Goal: Book appointment/travel/reservation

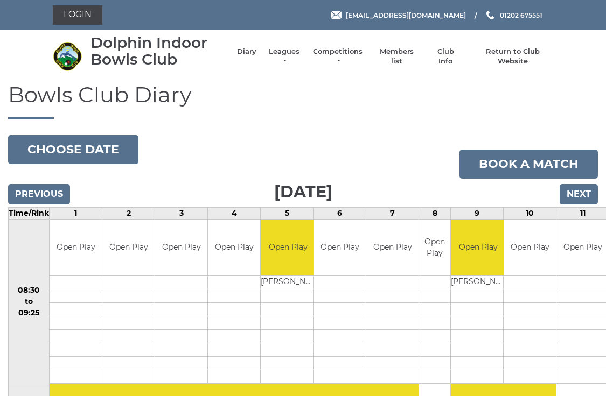
click at [586, 187] on input "Next" at bounding box center [578, 194] width 38 height 20
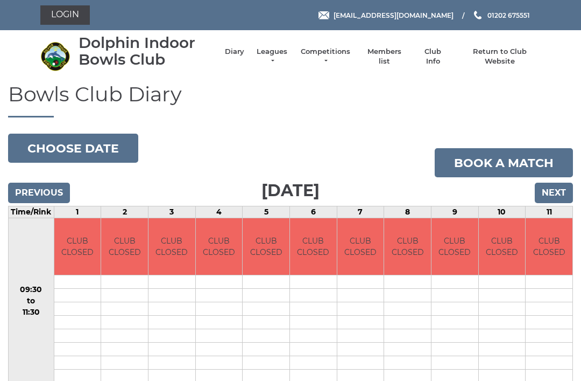
click at [96, 136] on button "Choose date" at bounding box center [73, 148] width 130 height 29
click at [94, 136] on button "Choose date" at bounding box center [73, 148] width 130 height 29
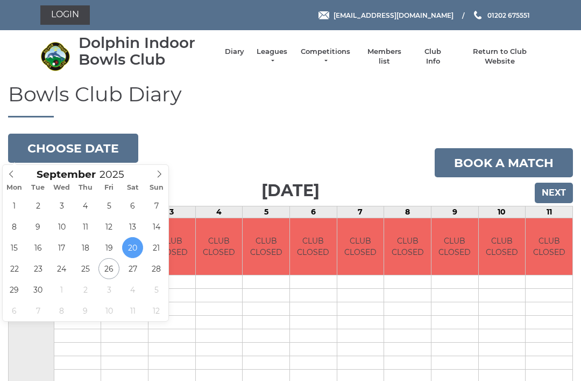
type input "[DATE]"
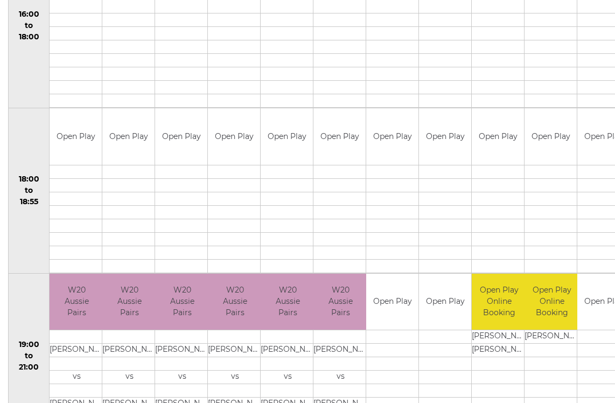
scroll to position [963, 0]
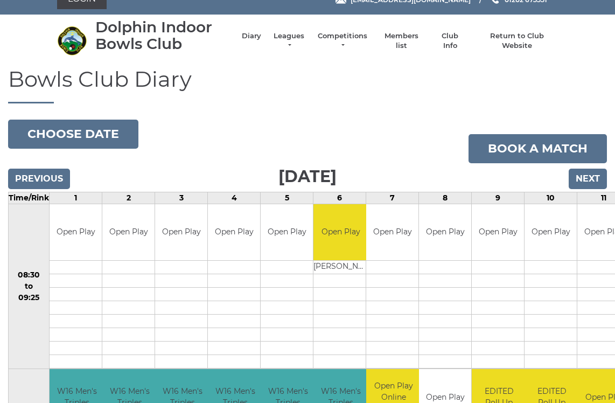
click at [76, 125] on button "Choose date" at bounding box center [73, 134] width 130 height 29
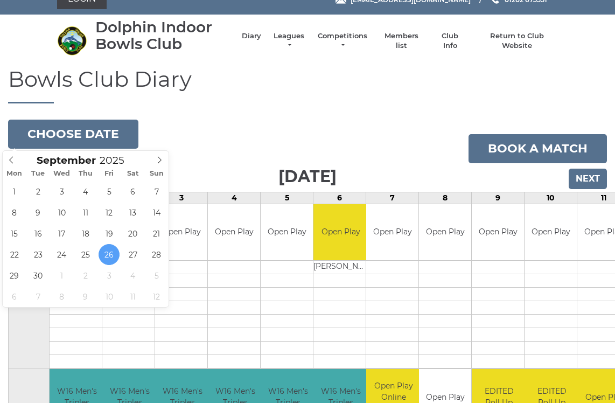
scroll to position [16, 0]
type input "2025-09-19"
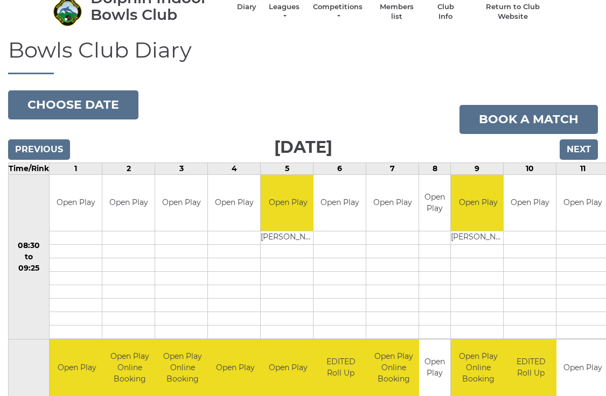
scroll to position [46, 0]
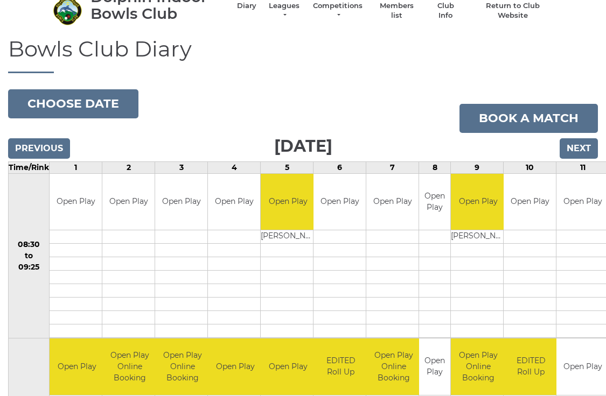
click at [71, 106] on button "Choose date" at bounding box center [73, 103] width 130 height 29
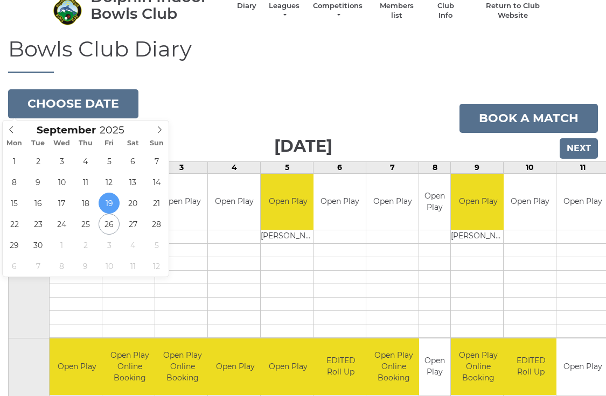
type input "[DATE]"
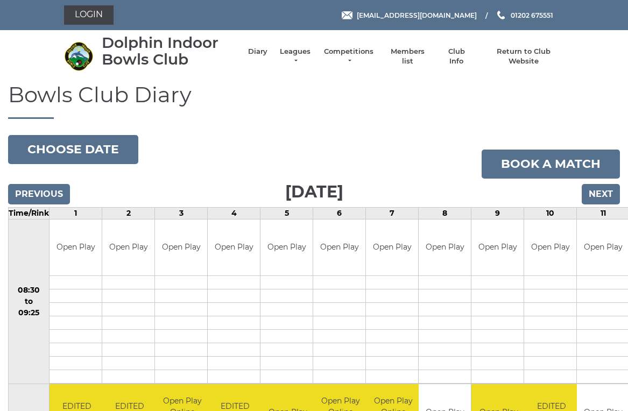
click at [99, 146] on button "Choose date" at bounding box center [73, 149] width 130 height 29
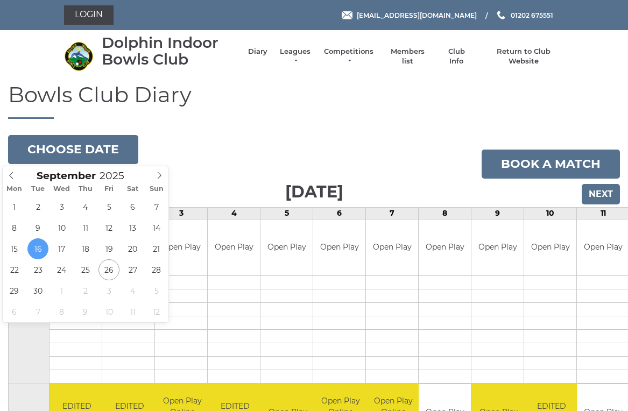
type input "[DATE]"
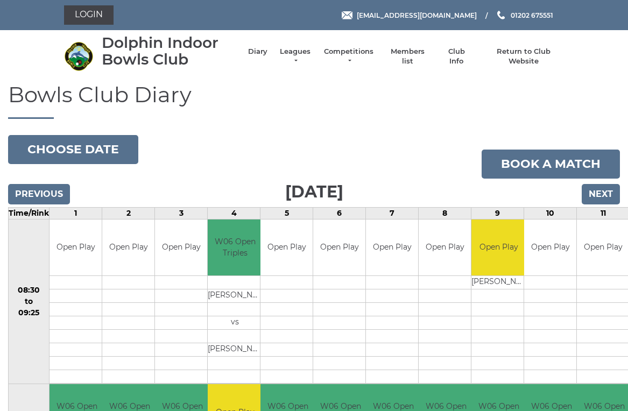
click at [303, 59] on link "Leagues" at bounding box center [295, 56] width 34 height 19
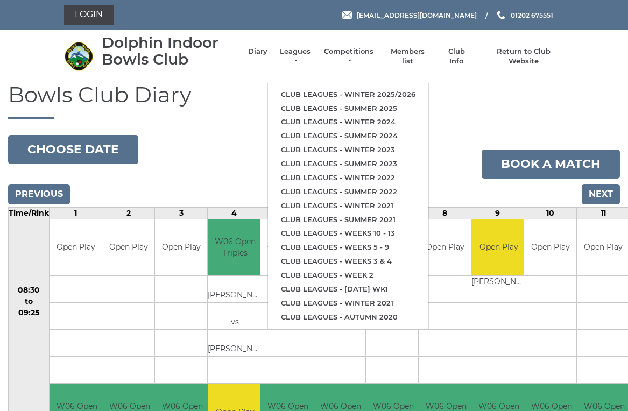
click at [385, 88] on link "Club leagues - Winter 2025/2026" at bounding box center [348, 95] width 160 height 14
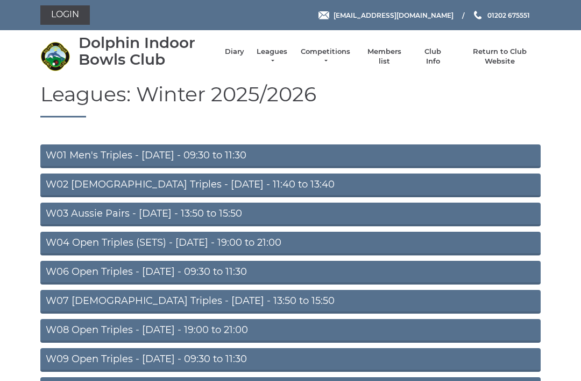
click at [237, 270] on link "W06 Open Triples - [DATE] - 09:30 to 11:30" at bounding box center [290, 273] width 501 height 24
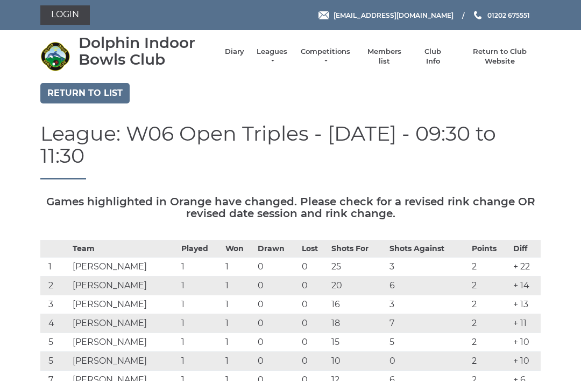
click at [240, 56] on link "Diary" at bounding box center [234, 52] width 19 height 10
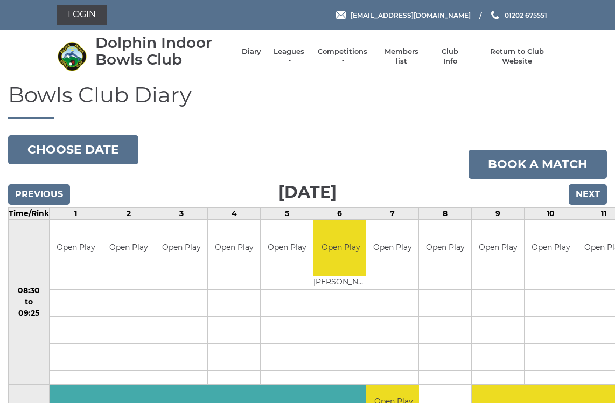
click at [86, 146] on button "Choose date" at bounding box center [73, 149] width 130 height 29
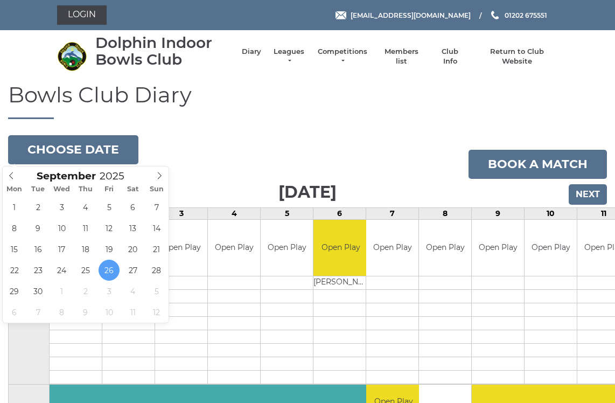
type input "[DATE]"
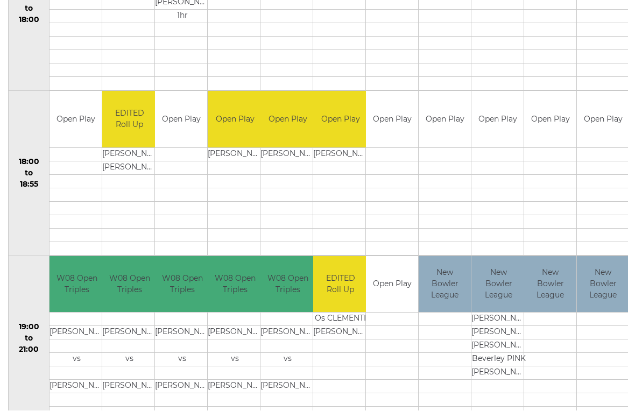
scroll to position [953, 0]
